Goal: Contribute content

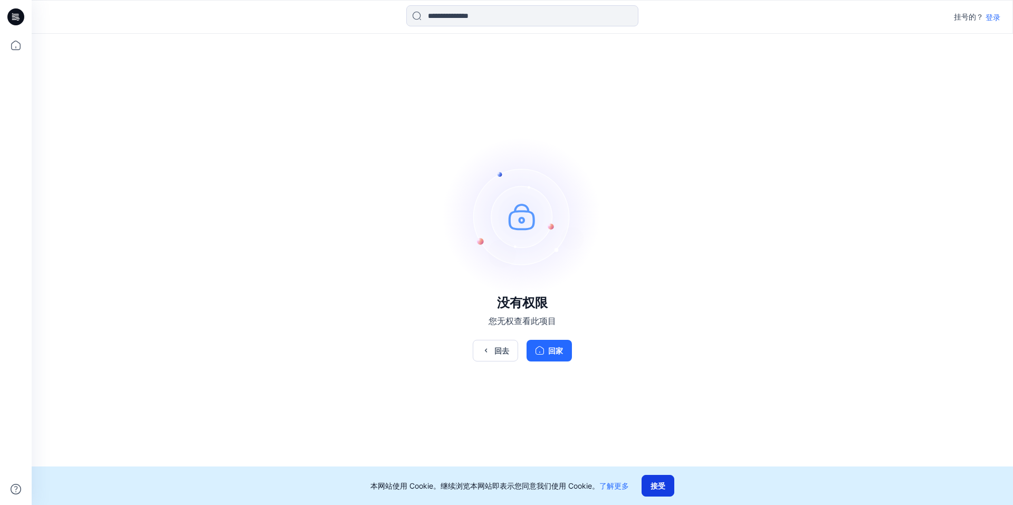
click at [662, 484] on font "接受" at bounding box center [657, 485] width 15 height 9
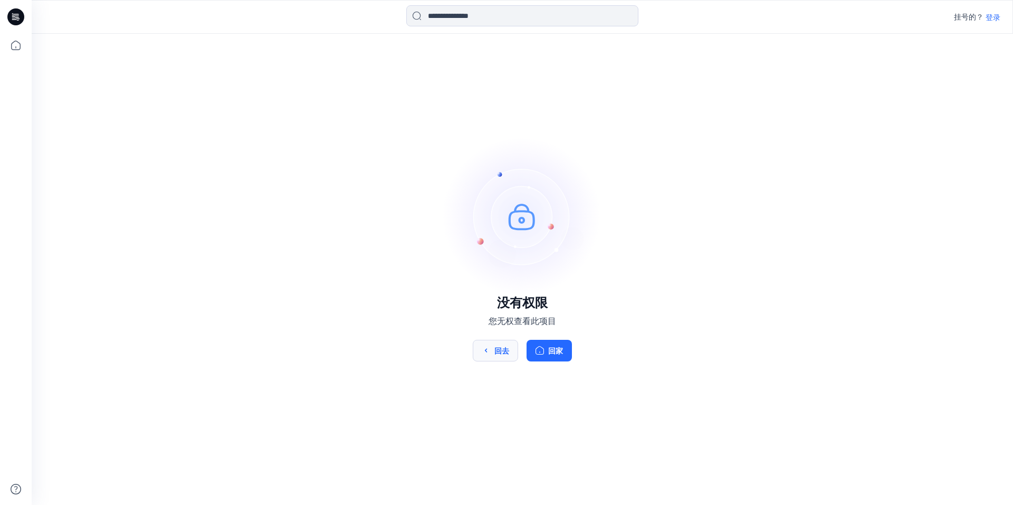
click at [504, 353] on font "回去" at bounding box center [501, 350] width 15 height 9
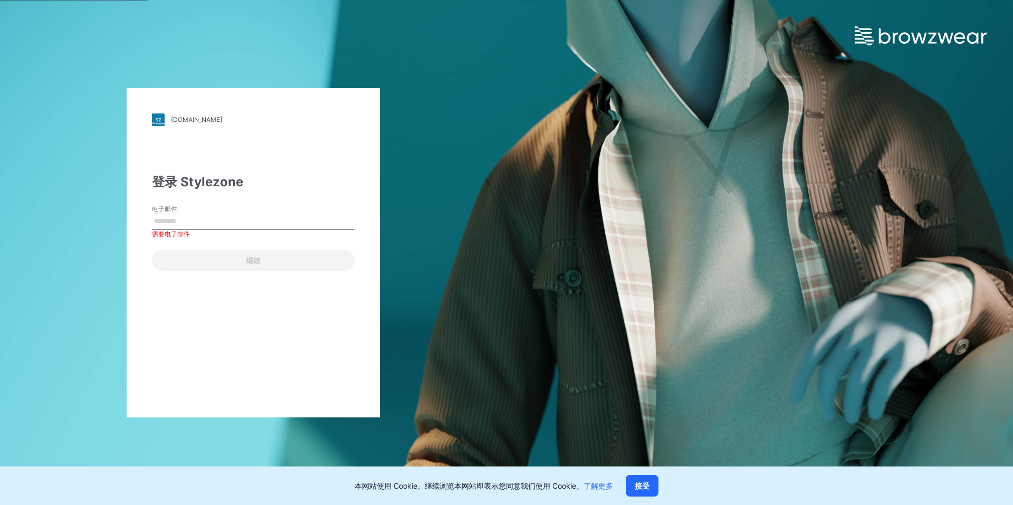
click at [194, 223] on input "电子邮件" at bounding box center [253, 222] width 203 height 16
paste input "**********"
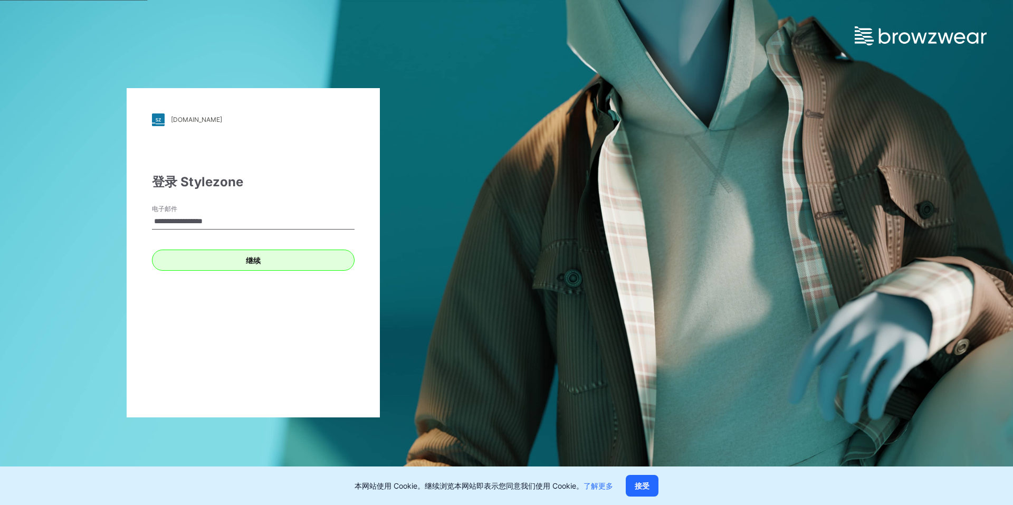
type input "**********"
click at [264, 262] on button "继续" at bounding box center [253, 259] width 203 height 21
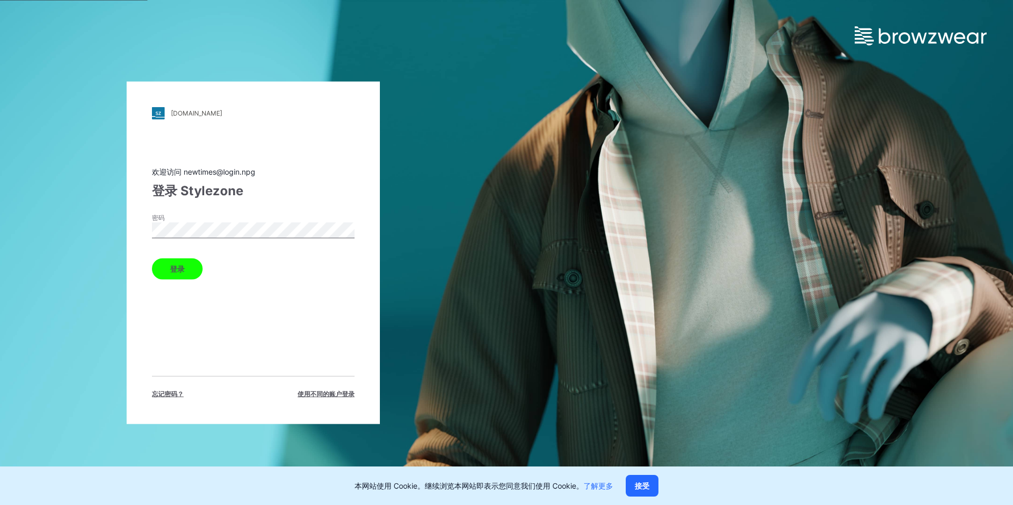
click at [151, 228] on div "npg.stylezone.com 加载中... 欢迎访问 newtimes@login.npg 登录 Stylezone 密码 登录 忘记密码？ 使用不同的…" at bounding box center [253, 252] width 253 height 342
click at [187, 266] on button "登录" at bounding box center [177, 268] width 51 height 21
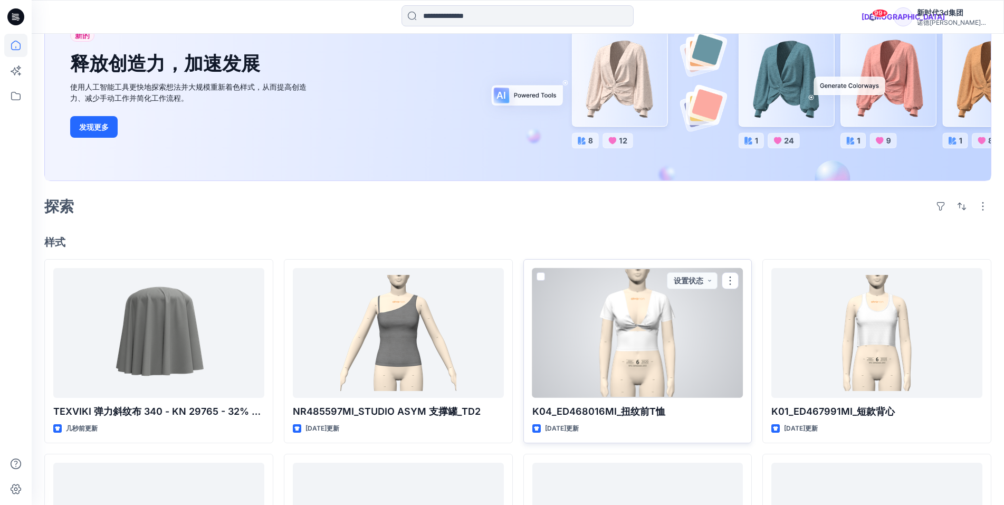
scroll to position [158, 0]
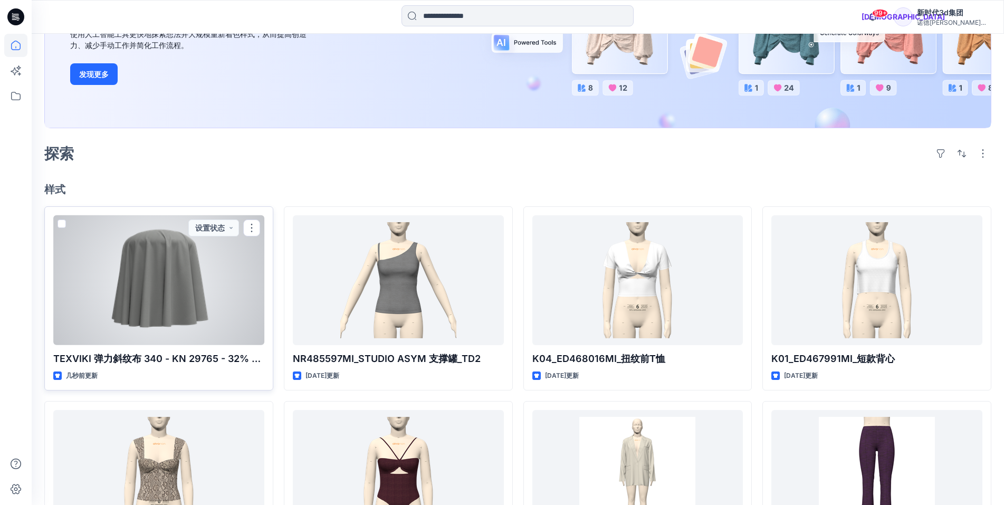
click at [63, 224] on span at bounding box center [61, 223] width 8 height 8
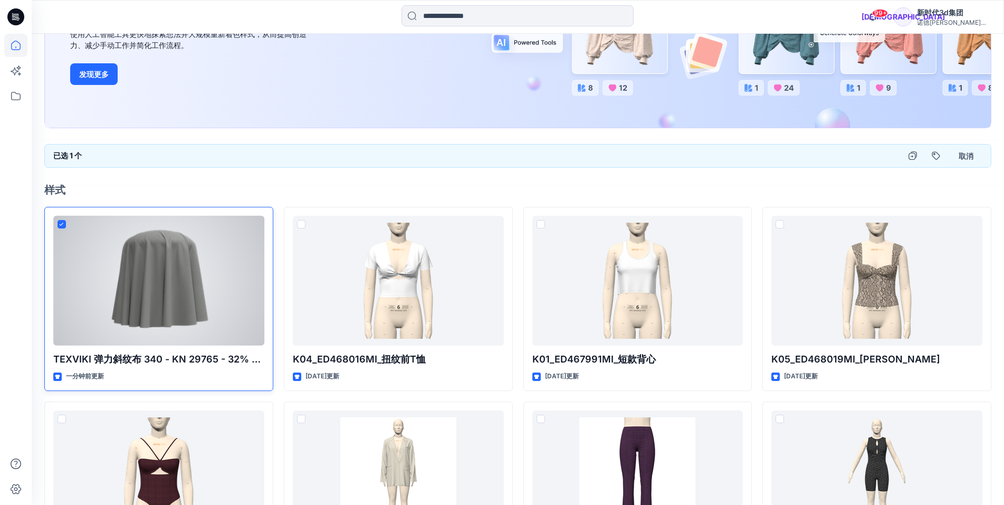
click at [129, 257] on div at bounding box center [158, 281] width 211 height 130
click at [130, 256] on div at bounding box center [158, 281] width 211 height 130
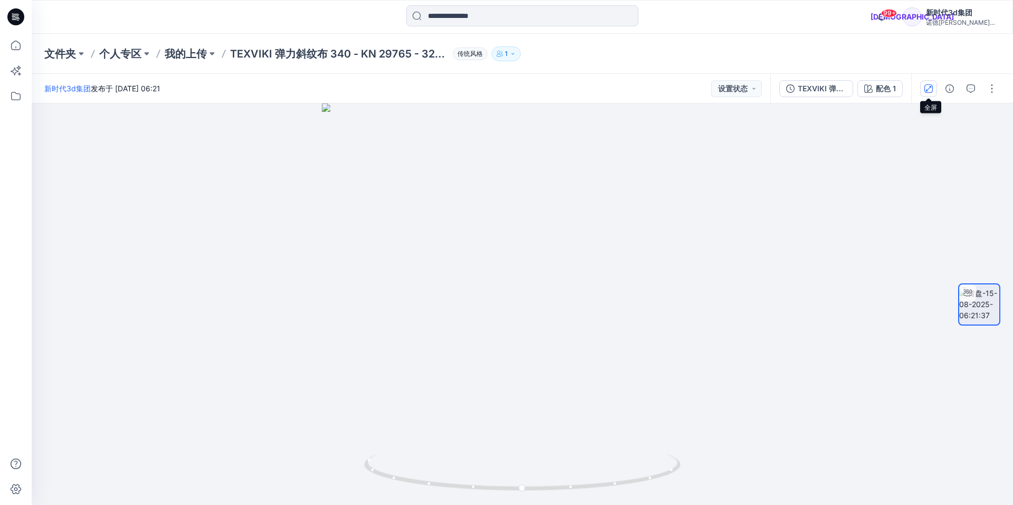
click at [929, 88] on icon "button" at bounding box center [928, 87] width 5 height 5
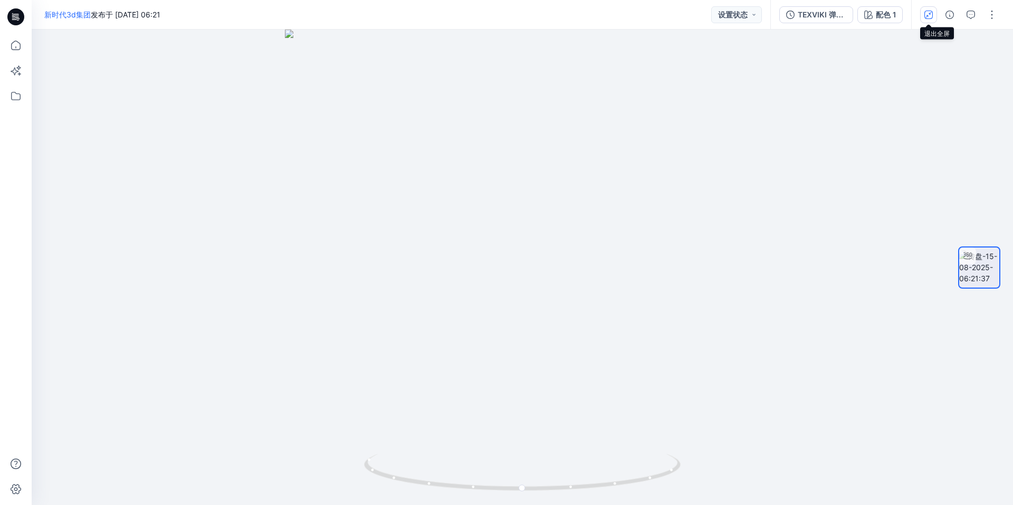
click at [926, 16] on icon "button" at bounding box center [929, 15] width 6 height 6
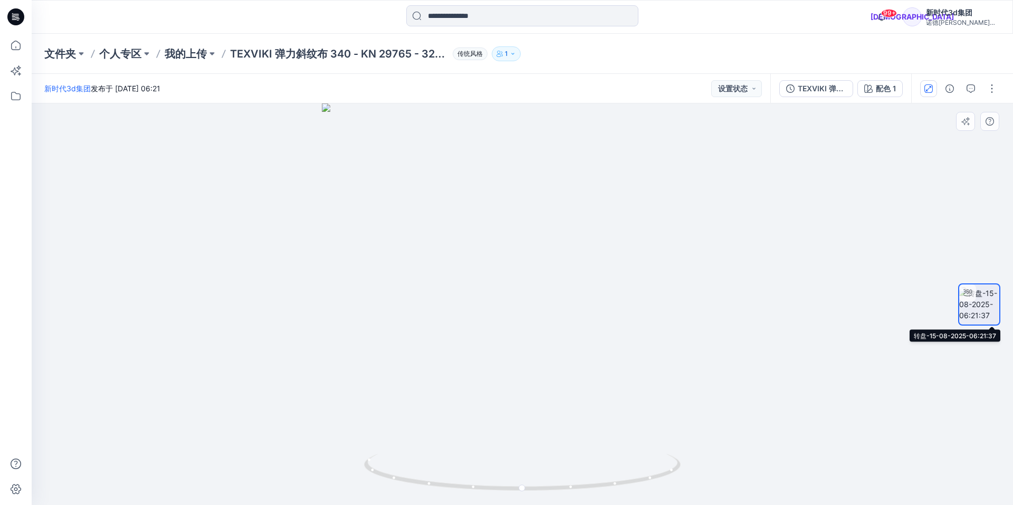
click at [985, 294] on img at bounding box center [979, 303] width 40 height 33
click at [554, 264] on div at bounding box center [522, 303] width 981 height 401
click at [17, 485] on icon at bounding box center [15, 488] width 23 height 23
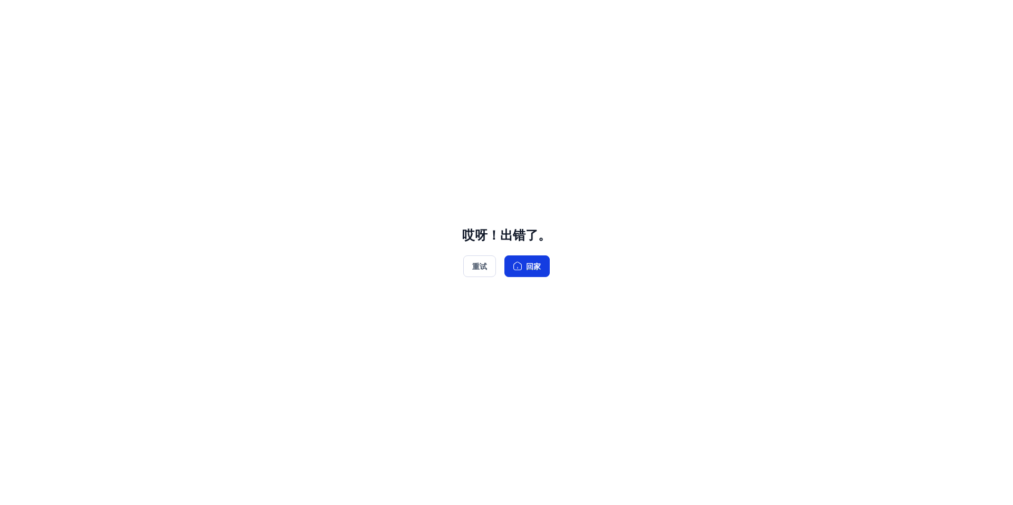
click at [536, 262] on font "回家" at bounding box center [533, 266] width 15 height 12
click at [483, 264] on font "重试" at bounding box center [479, 266] width 15 height 9
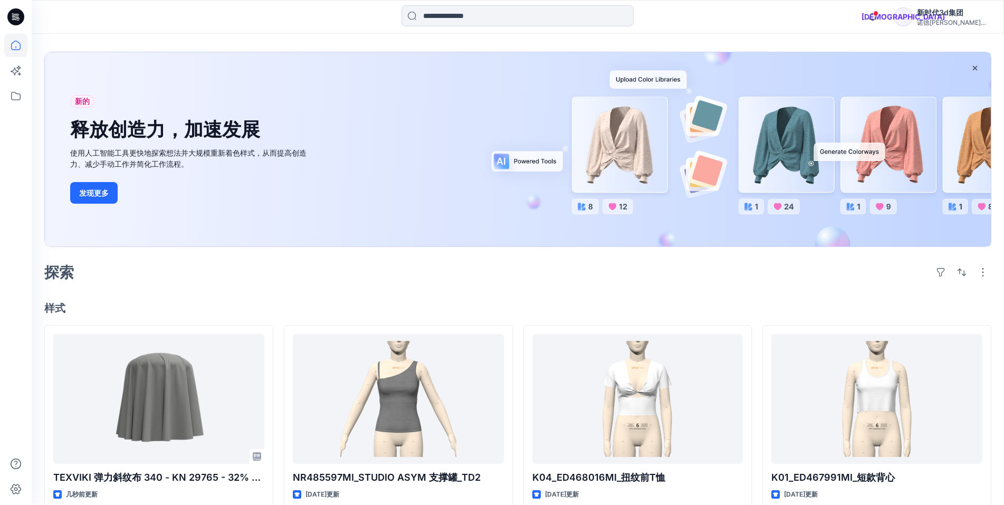
scroll to position [53, 0]
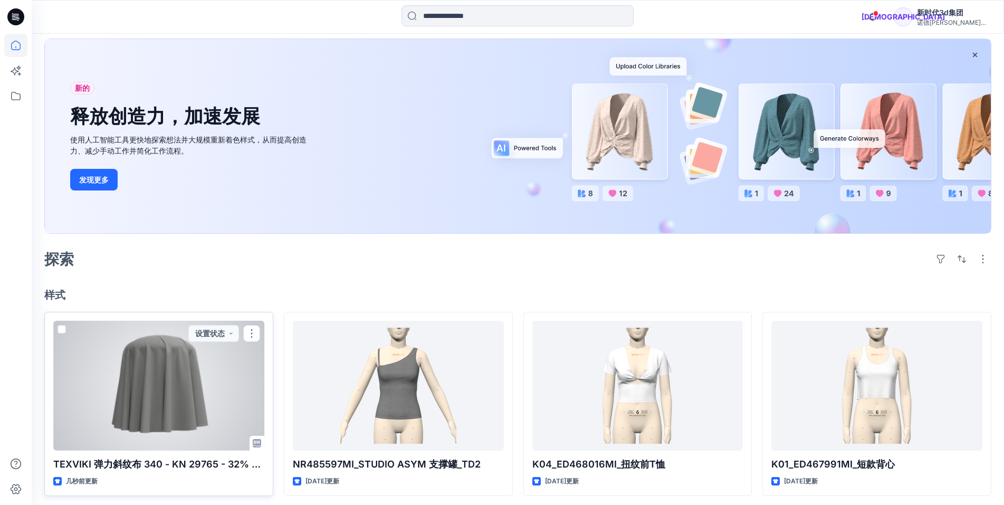
click at [165, 366] on div at bounding box center [158, 386] width 211 height 130
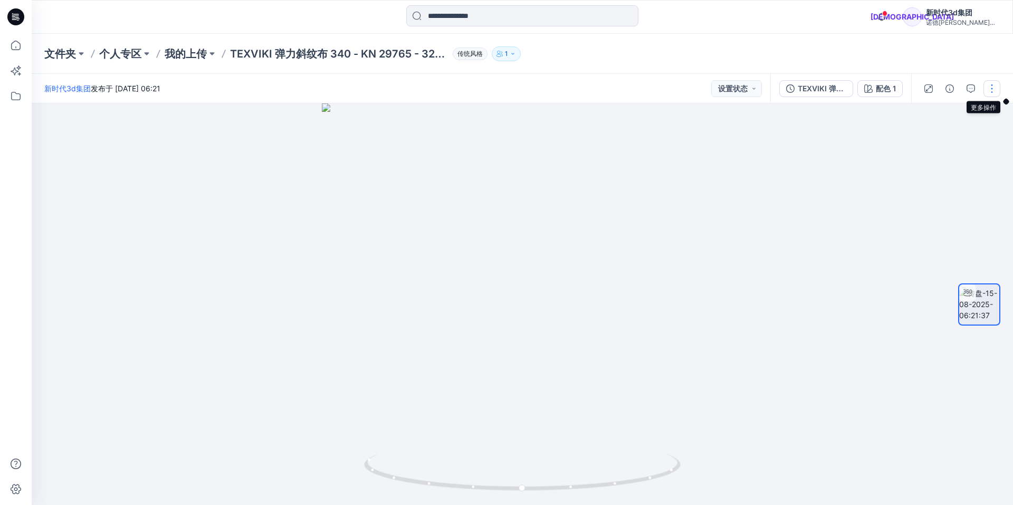
click at [990, 87] on button "button" at bounding box center [991, 88] width 17 height 17
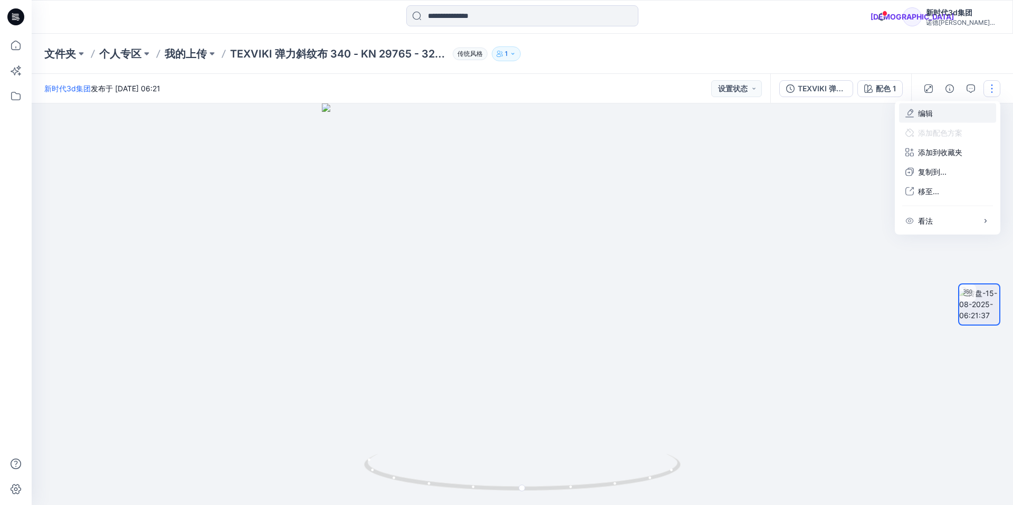
click at [930, 114] on font "编辑" at bounding box center [925, 113] width 15 height 9
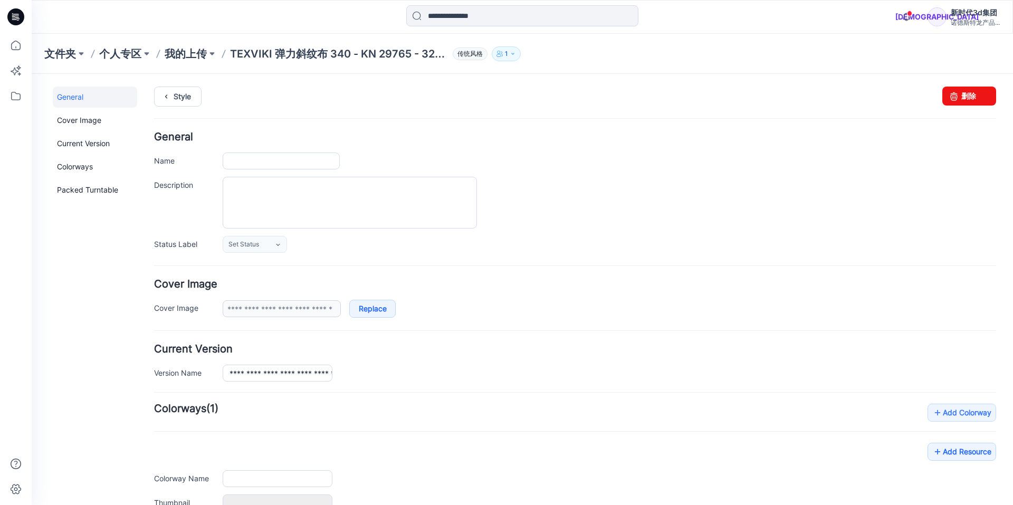
type input "**********"
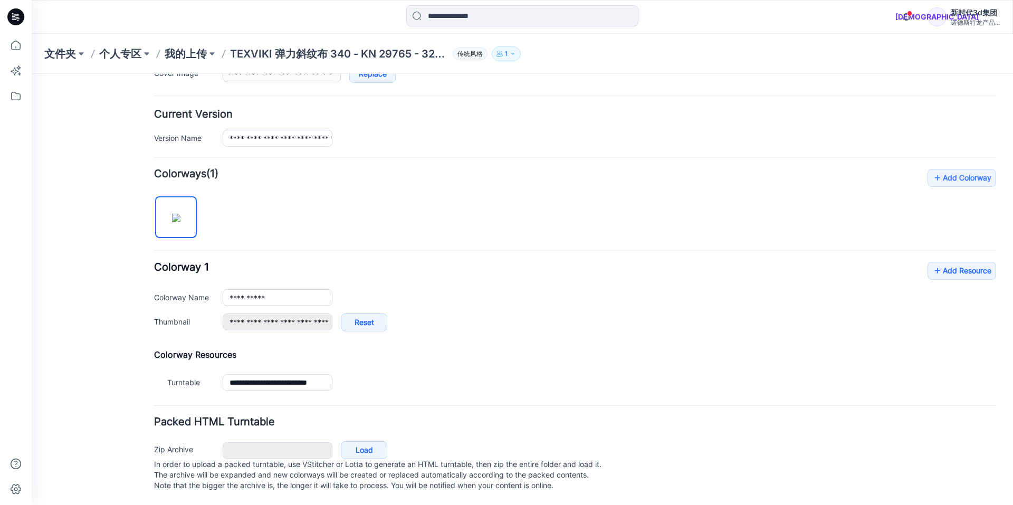
scroll to position [246, 0]
click at [955, 264] on link "Add Resource" at bounding box center [961, 271] width 69 height 18
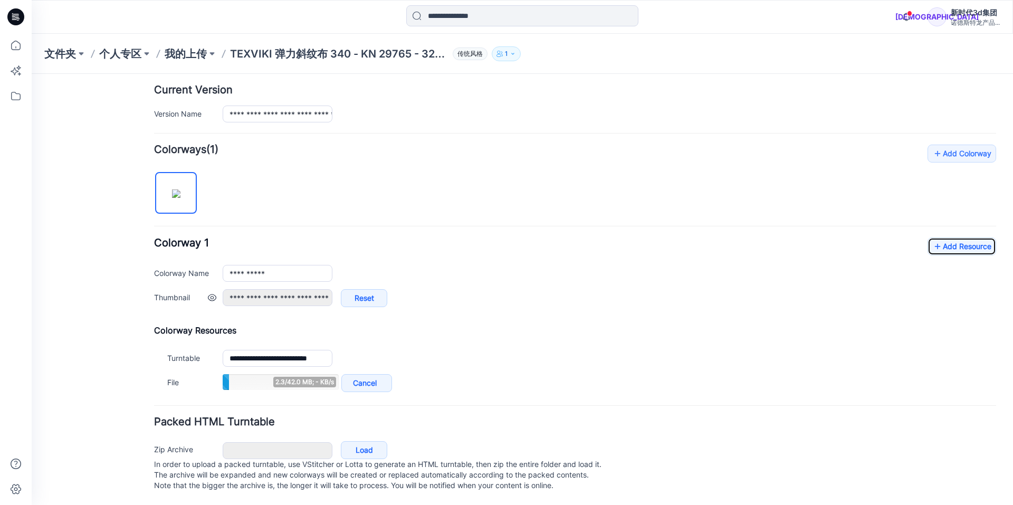
scroll to position [270, 0]
click at [946, 238] on link "Add Resource" at bounding box center [961, 246] width 69 height 18
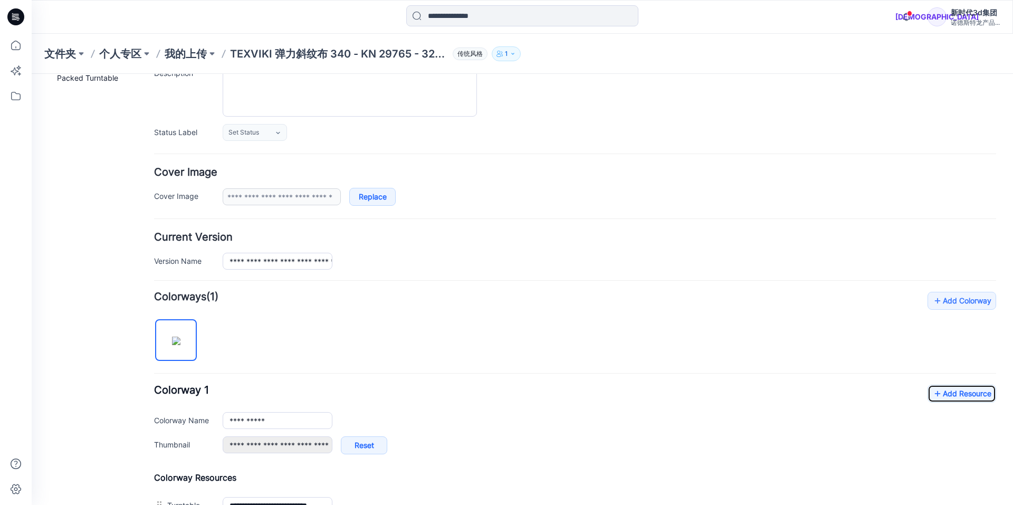
scroll to position [0, 0]
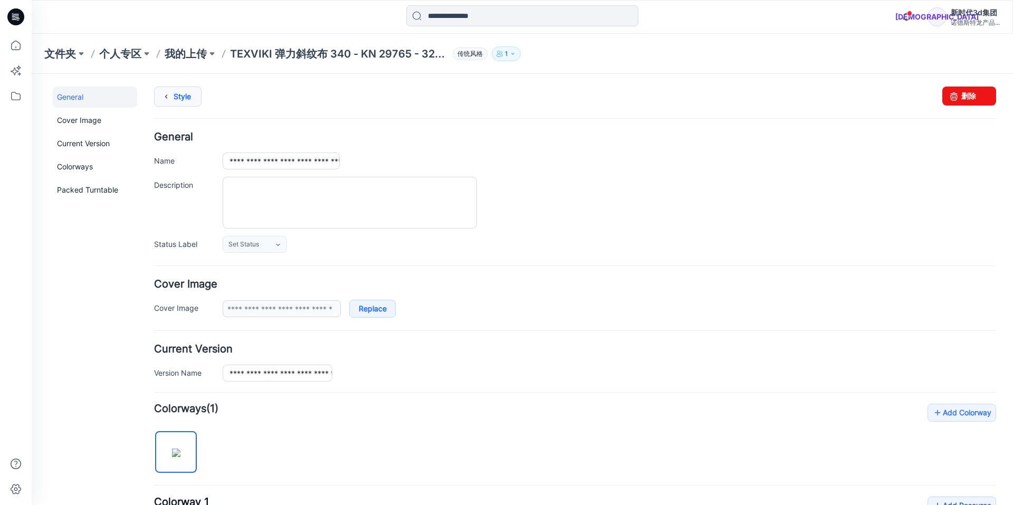
click at [184, 102] on link "Style" at bounding box center [177, 97] width 47 height 20
